Goal: Transaction & Acquisition: Obtain resource

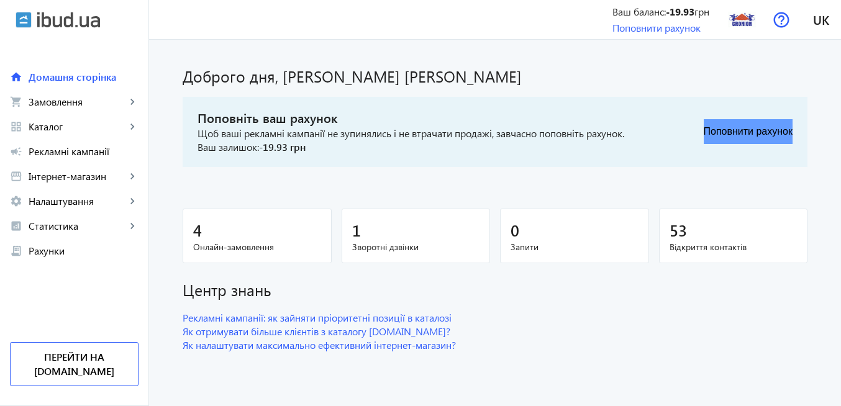
click at [712, 136] on button "Поповнити рахунок" at bounding box center [748, 131] width 89 height 25
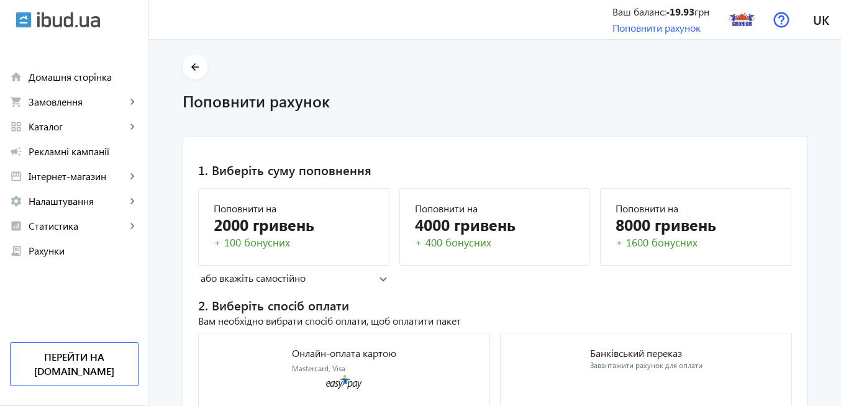
click at [380, 277] on span at bounding box center [383, 278] width 7 height 5
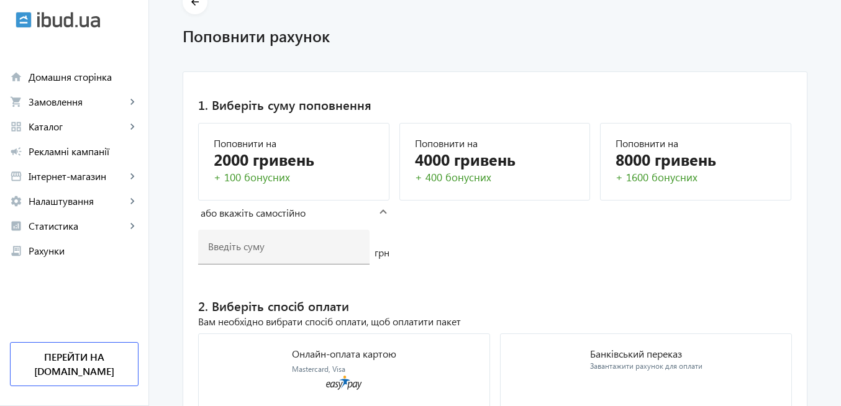
scroll to position [75, 0]
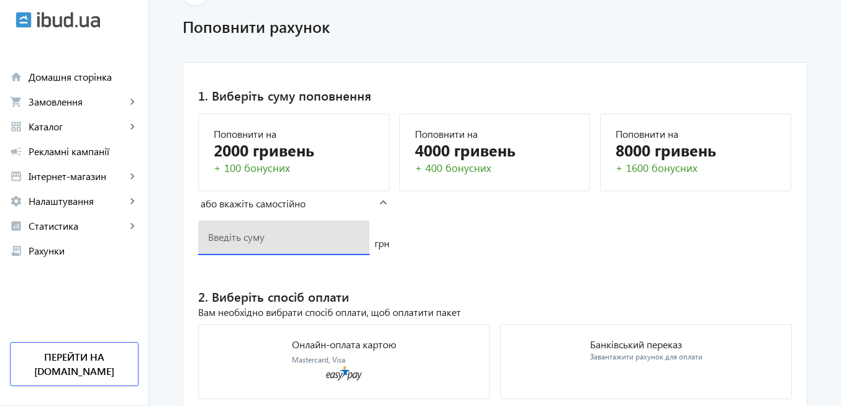
click at [292, 237] on input "number" at bounding box center [284, 237] width 152 height 13
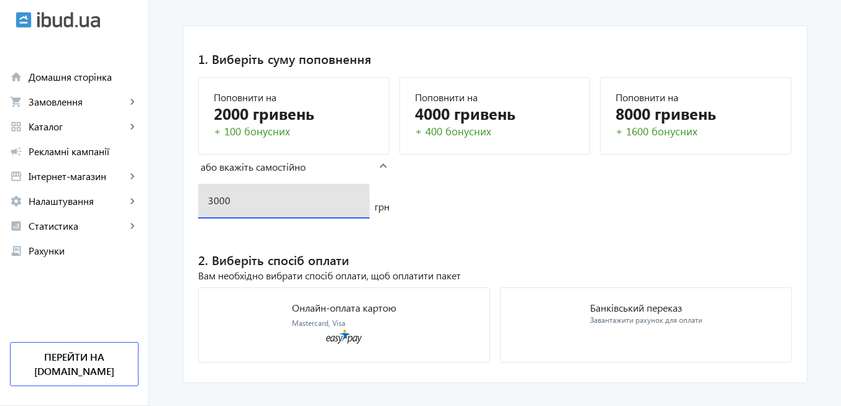
scroll to position [130, 0]
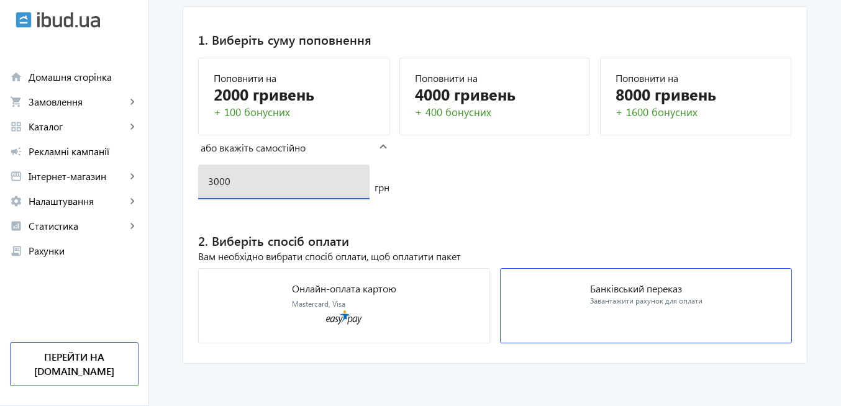
type input "3000"
click at [625, 291] on p "Банківський переказ" at bounding box center [646, 289] width 112 height 10
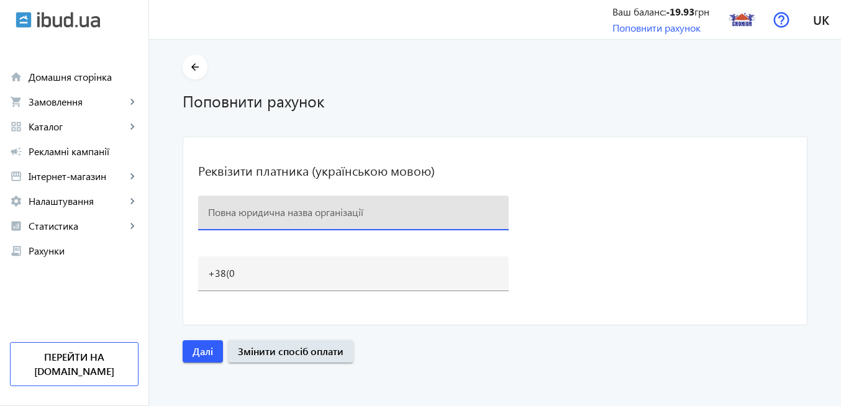
click at [286, 216] on input at bounding box center [353, 212] width 291 height 13
paste input "КОМПАНІЯ "CRONION" КРОНІОН, [PERSON_NAME]"
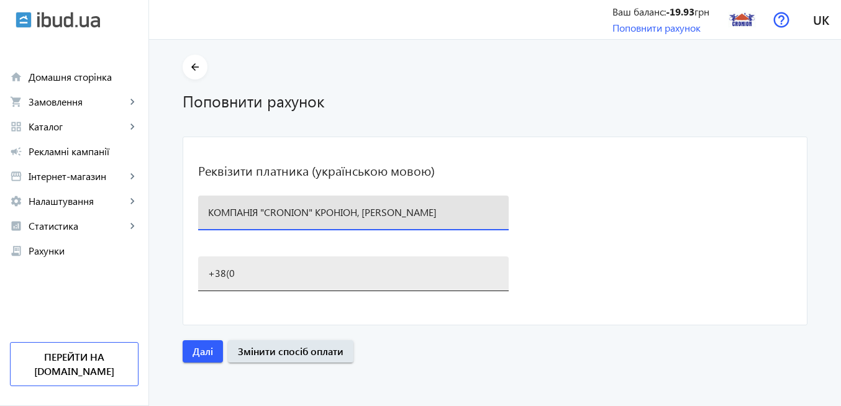
type input "КОМПАНІЯ "CRONION" КРОНІОН, [PERSON_NAME]"
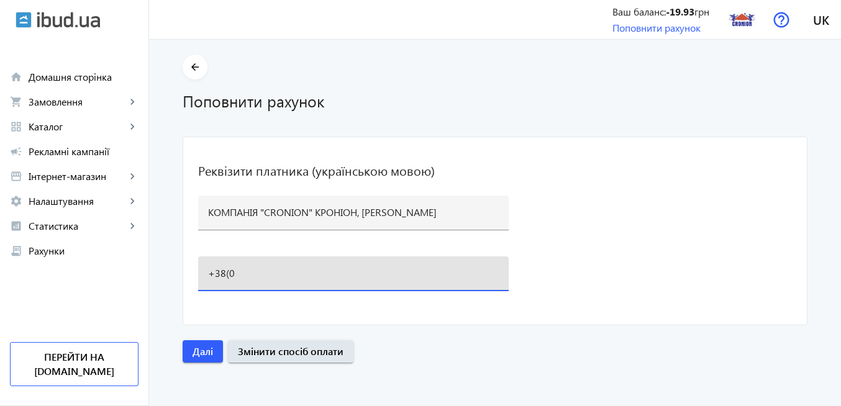
scroll to position [0, 0]
click at [263, 272] on input "+38(0" at bounding box center [353, 273] width 291 height 13
type input "[PHONE_NUMBER]"
click at [201, 357] on span "Далі" at bounding box center [203, 352] width 21 height 14
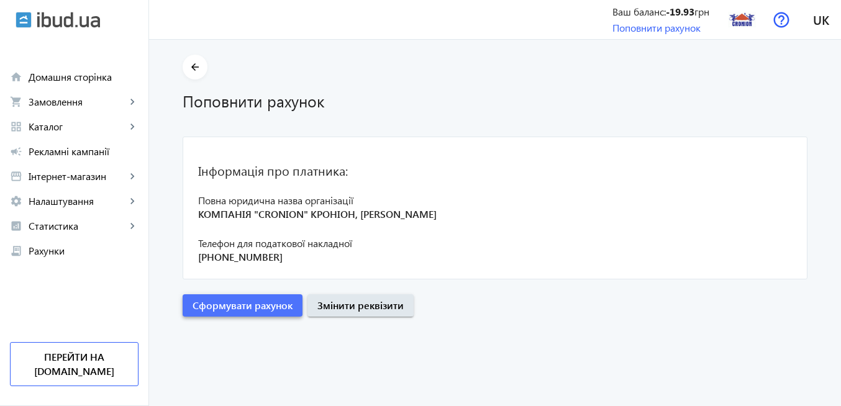
click at [264, 307] on span "Сформувати рахунок" at bounding box center [243, 306] width 100 height 14
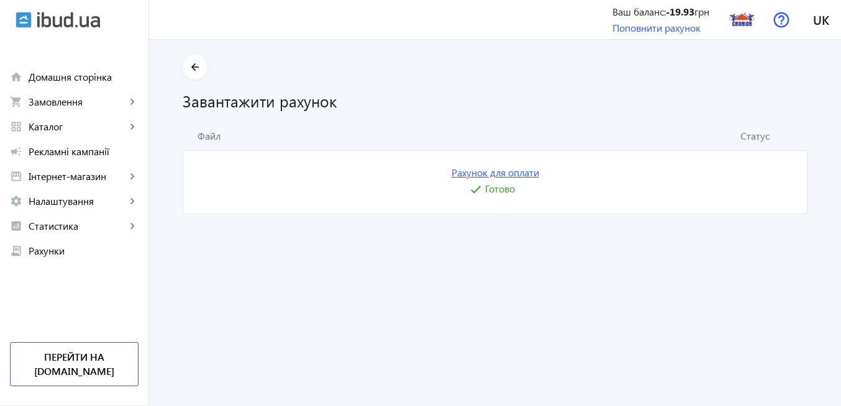
click at [498, 173] on link "Рахунок для оплати" at bounding box center [496, 173] width 88 height 14
click at [749, 24] on img at bounding box center [742, 20] width 28 height 28
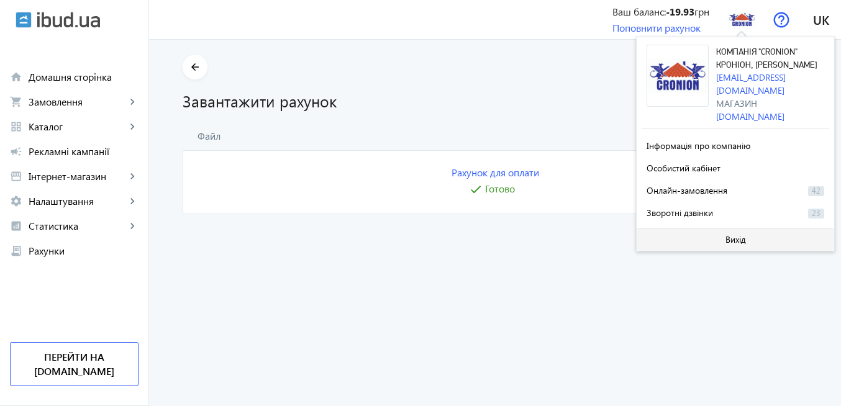
click at [720, 239] on span at bounding box center [736, 240] width 198 height 30
